Goal: Book appointment/travel/reservation

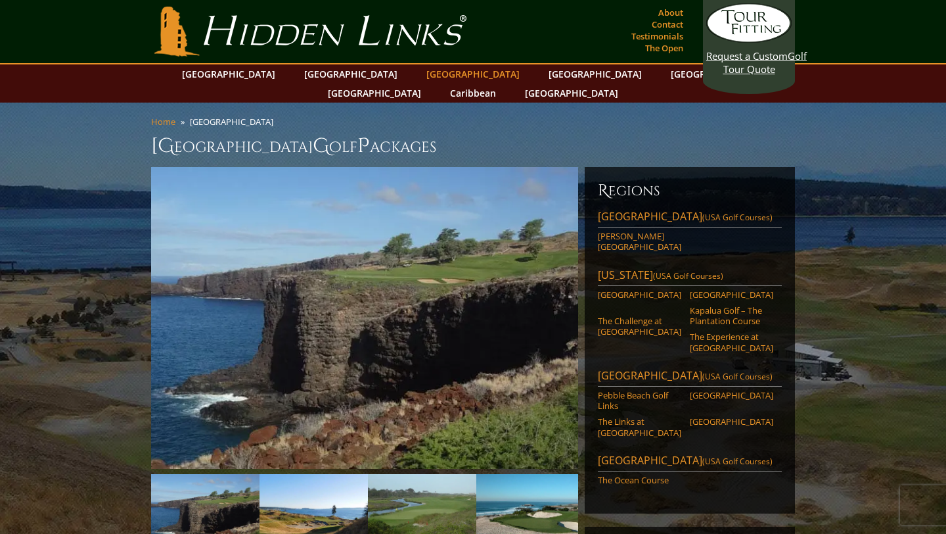
click at [420, 74] on link "[GEOGRAPHIC_DATA]" at bounding box center [473, 73] width 106 height 19
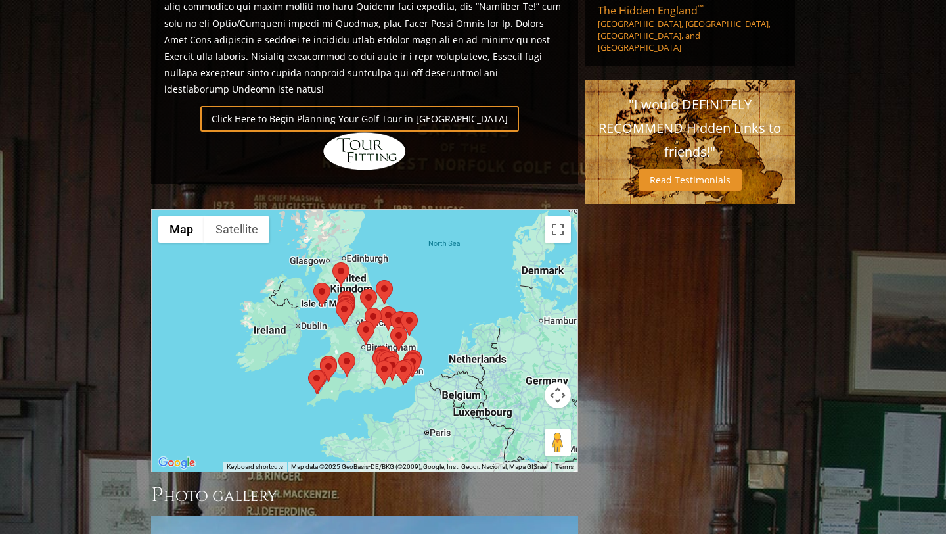
scroll to position [938, 0]
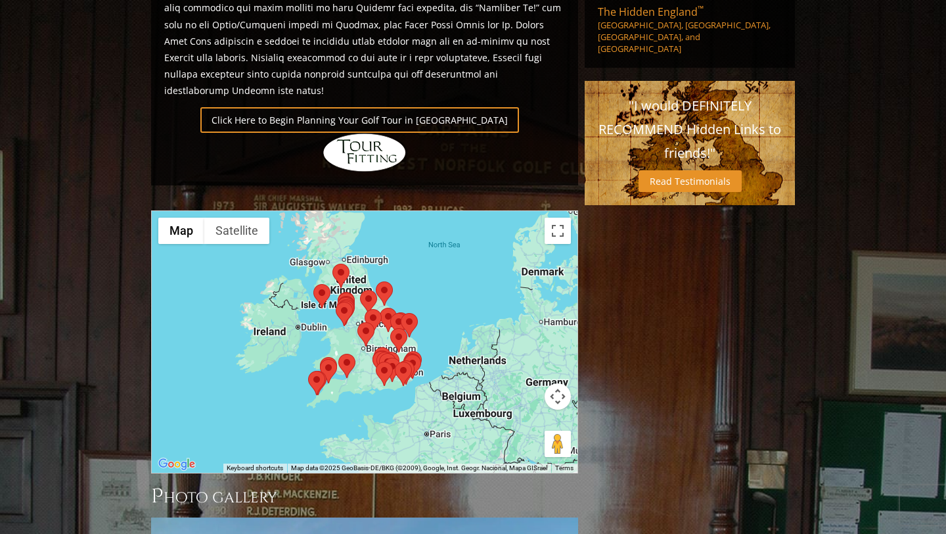
click at [336, 302] on area at bounding box center [336, 302] width 0 height 0
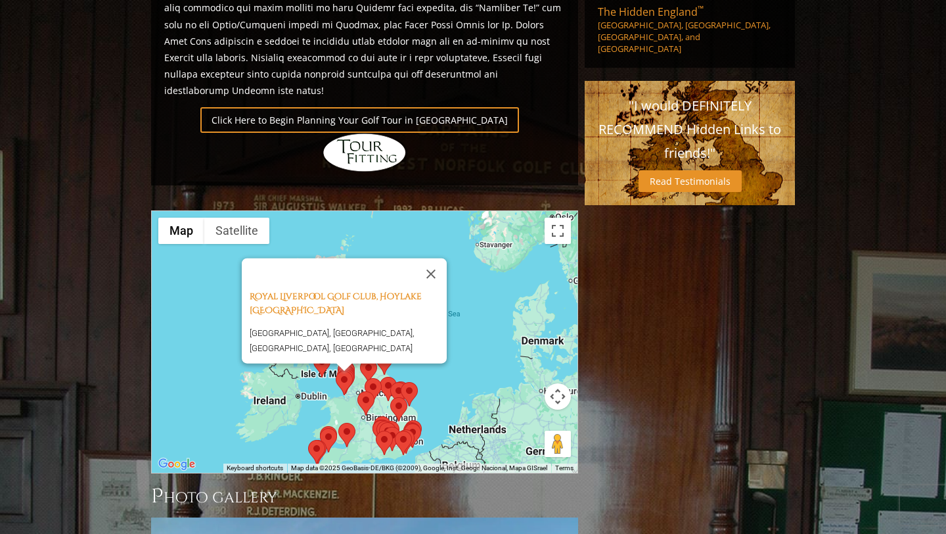
click at [383, 376] on img at bounding box center [388, 388] width 17 height 24
click at [380, 376] on area at bounding box center [380, 376] width 0 height 0
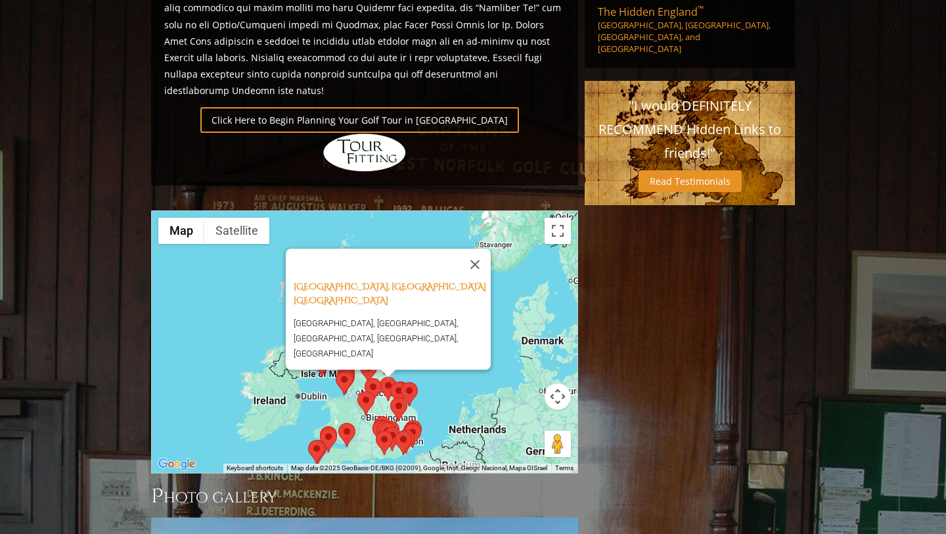
click at [277, 328] on div "[GEOGRAPHIC_DATA], [GEOGRAPHIC_DATA] [GEOGRAPHIC_DATA], [GEOGRAPHIC_DATA], [GEO…" at bounding box center [365, 342] width 426 height 262
click at [320, 428] on area at bounding box center [320, 428] width 0 height 0
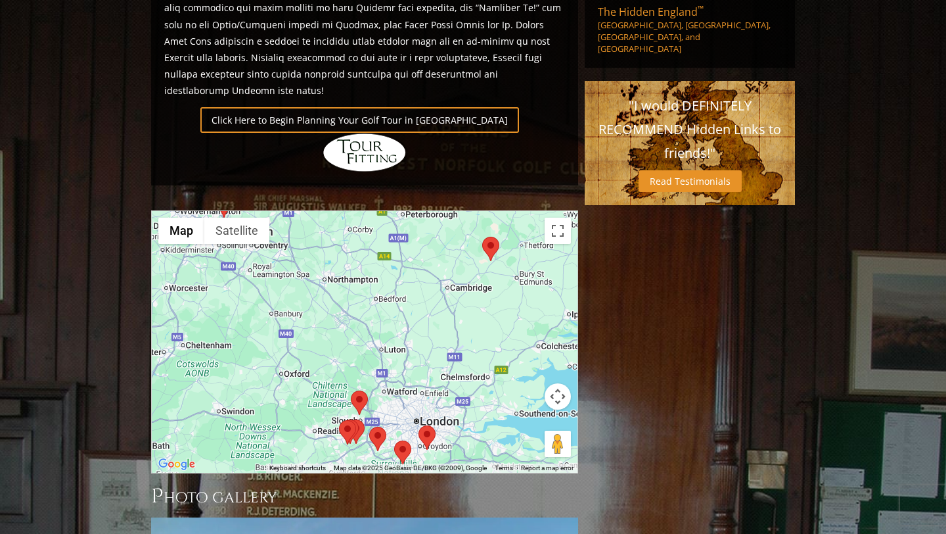
click at [419, 425] on area at bounding box center [419, 425] width 0 height 0
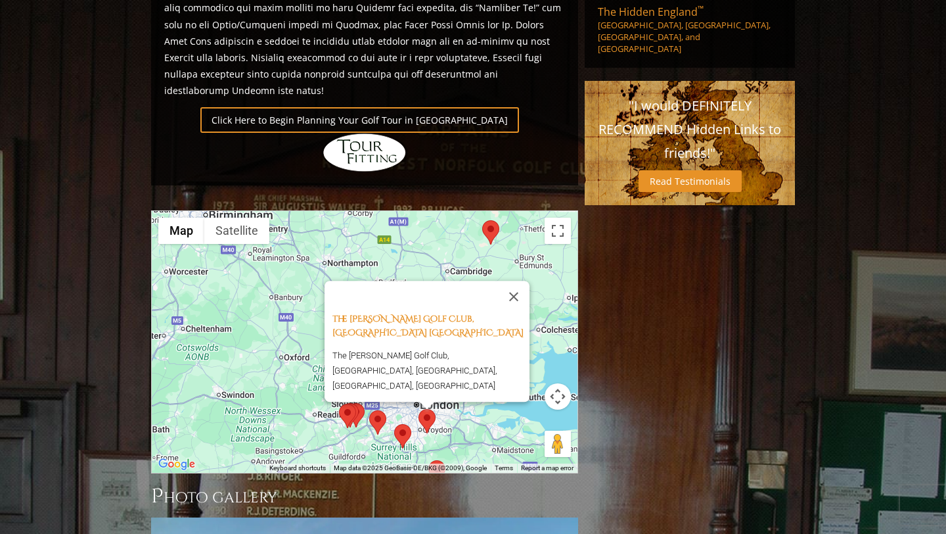
click at [339, 403] on area at bounding box center [339, 403] width 0 height 0
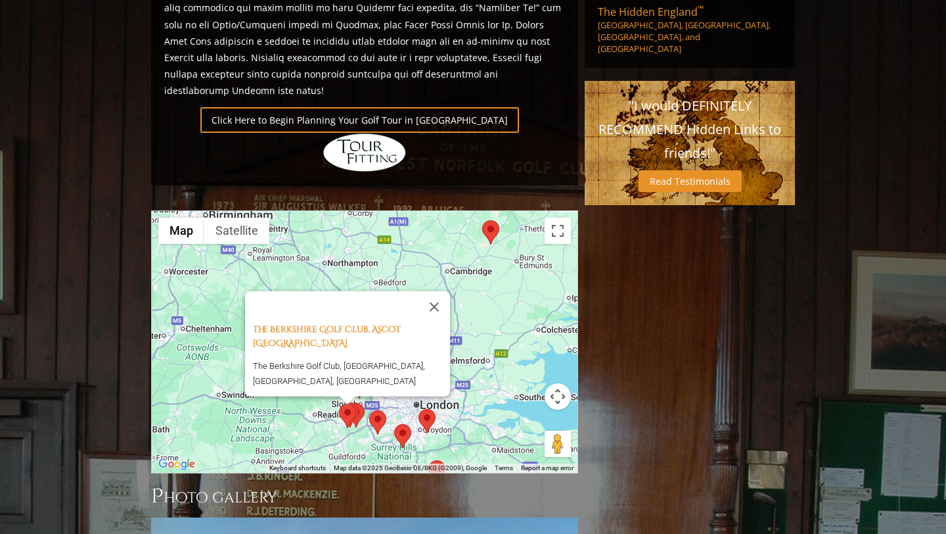
click at [342, 403] on area at bounding box center [342, 403] width 0 height 0
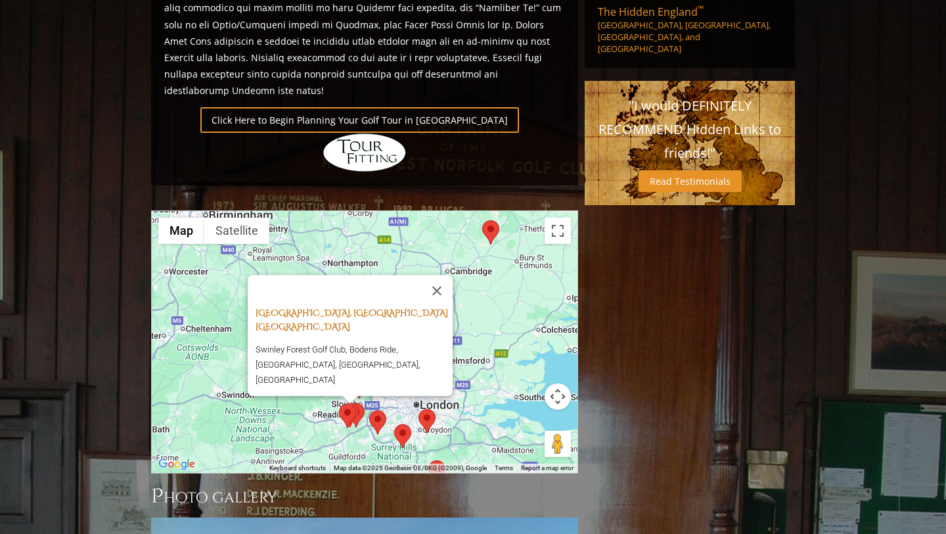
click at [357, 307] on link "[GEOGRAPHIC_DATA], [GEOGRAPHIC_DATA] [GEOGRAPHIC_DATA]" at bounding box center [352, 320] width 193 height 26
